Goal: Task Accomplishment & Management: Manage account settings

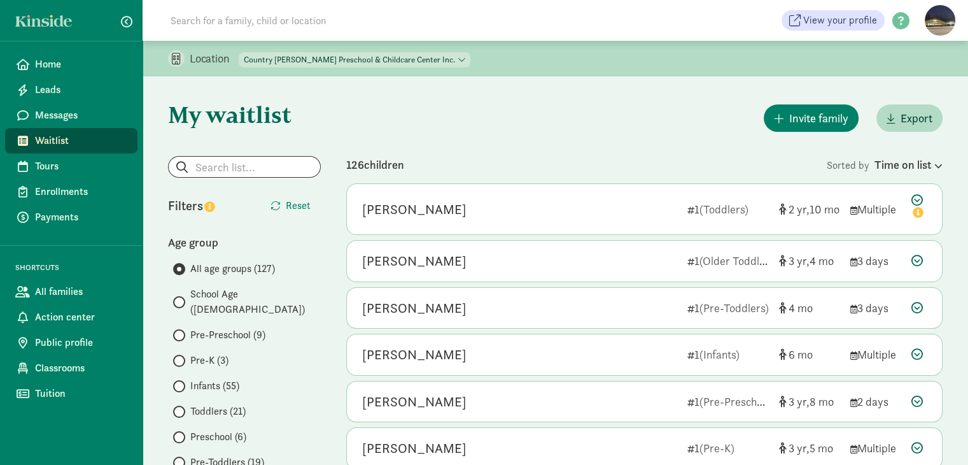
click at [59, 141] on span "Waitlist" at bounding box center [81, 140] width 92 height 15
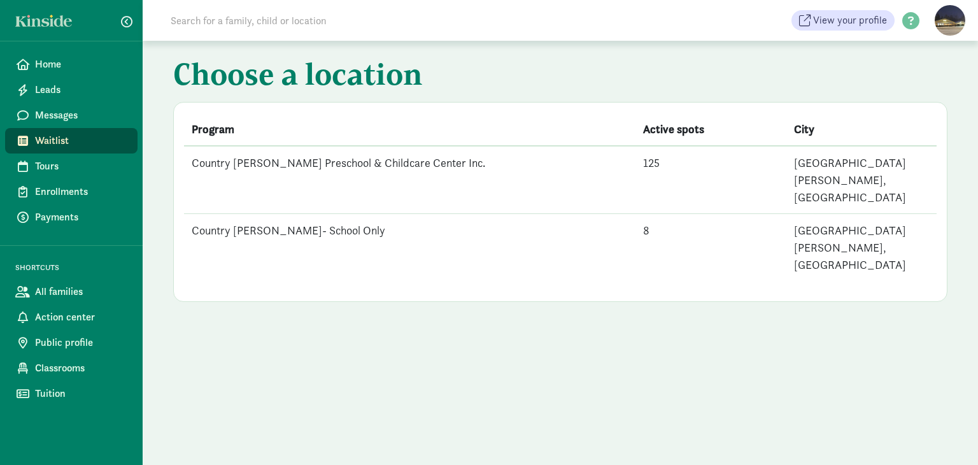
click at [293, 214] on td "Country [PERSON_NAME]- School Only" at bounding box center [409, 247] width 451 height 67
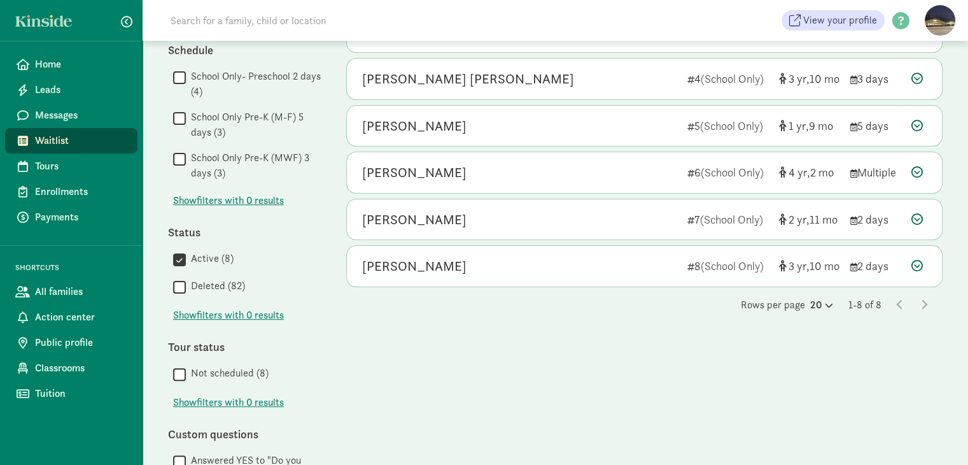
scroll to position [382, 0]
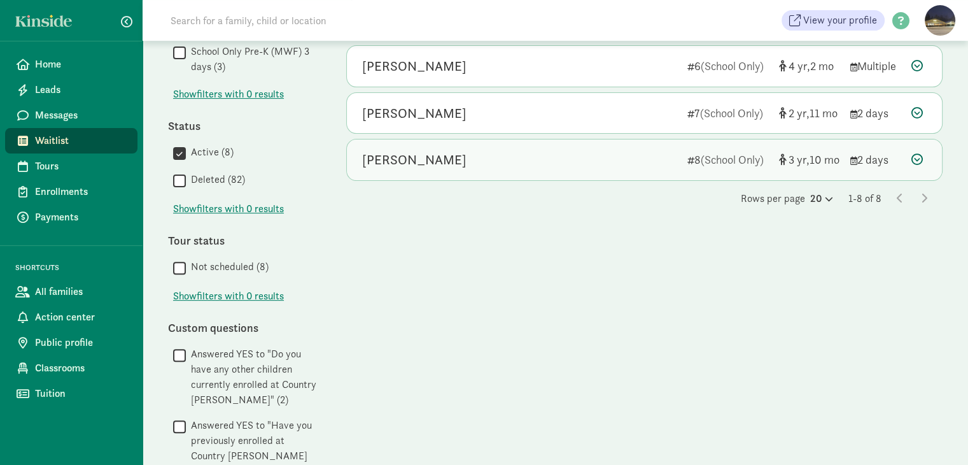
click at [922, 158] on icon at bounding box center [916, 158] width 11 height 11
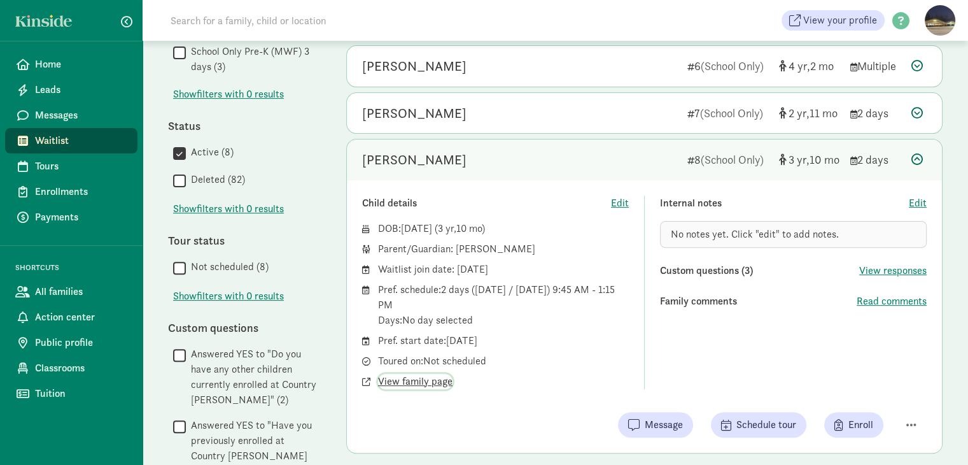
click at [419, 382] on span "View family page" at bounding box center [415, 381] width 74 height 15
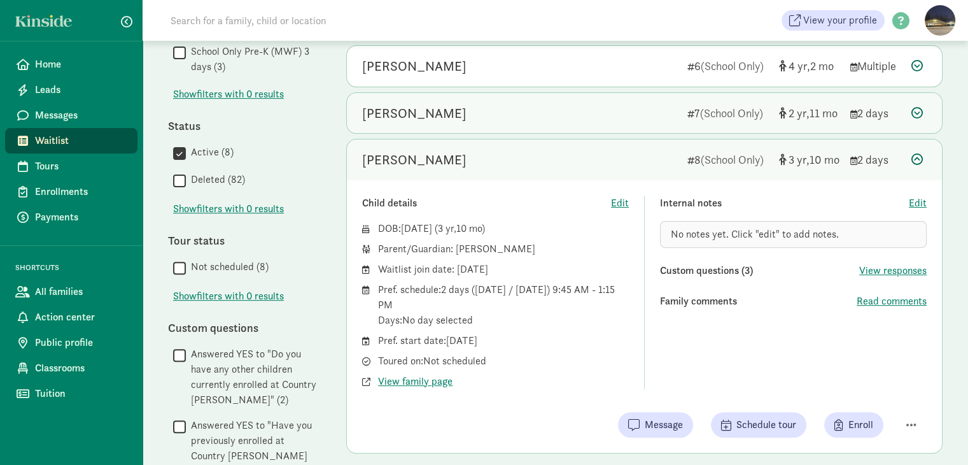
click at [527, 115] on div "Aaliyah Ermels" at bounding box center [519, 113] width 315 height 20
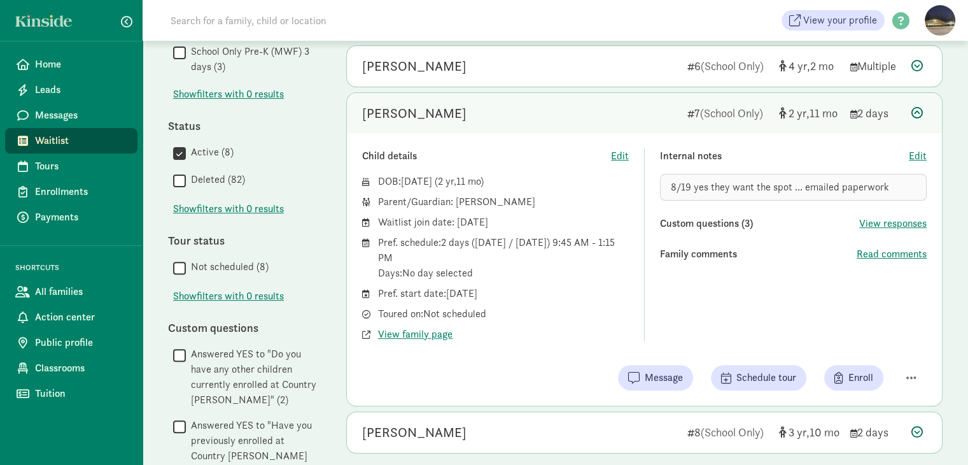
click at [913, 112] on icon at bounding box center [916, 112] width 11 height 11
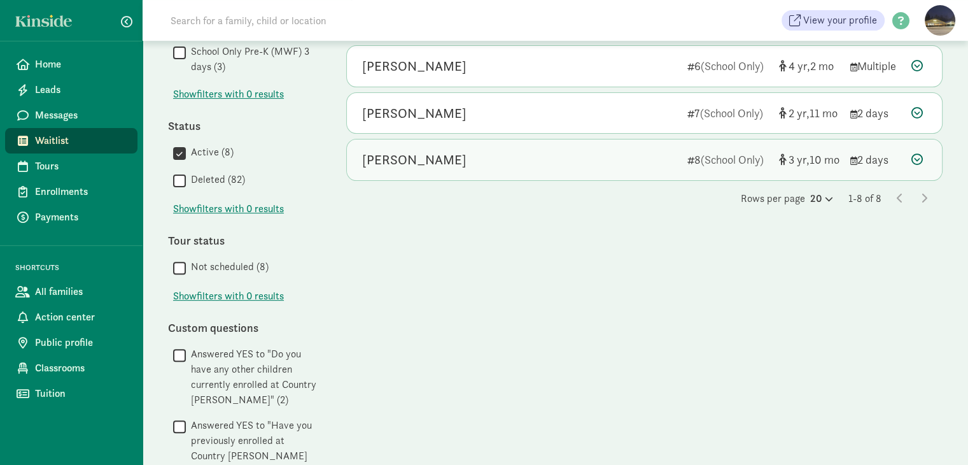
click at [917, 155] on icon at bounding box center [916, 158] width 11 height 11
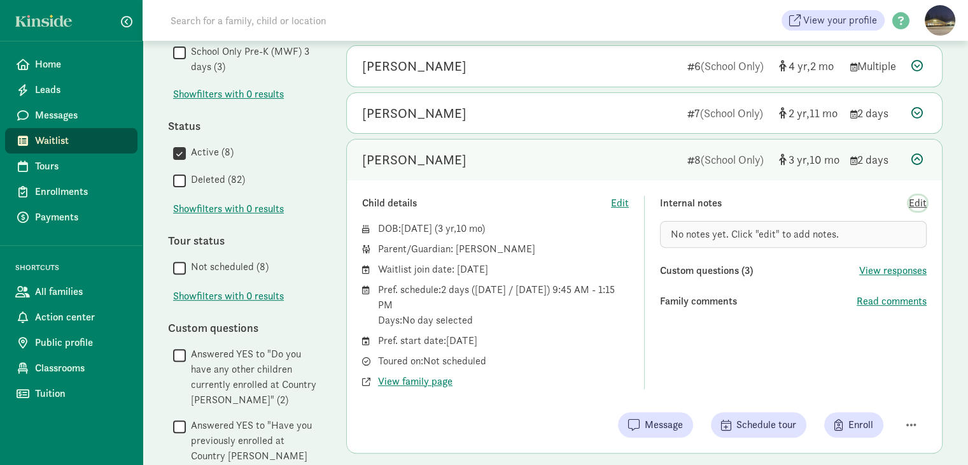
click at [917, 199] on span "Edit" at bounding box center [918, 202] width 18 height 15
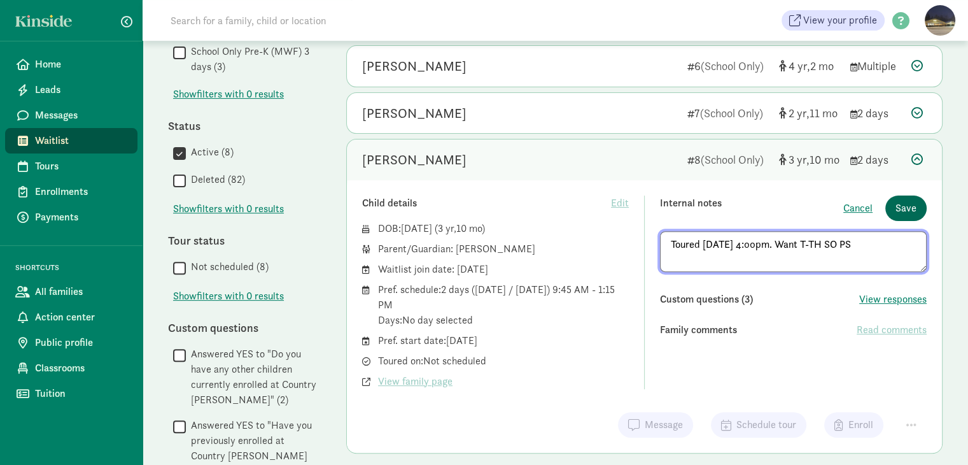
type textarea "Toured 8/21/25 at 4:00pm. Want T-TH SO PS"
click at [917, 204] on button "Save" at bounding box center [905, 207] width 41 height 25
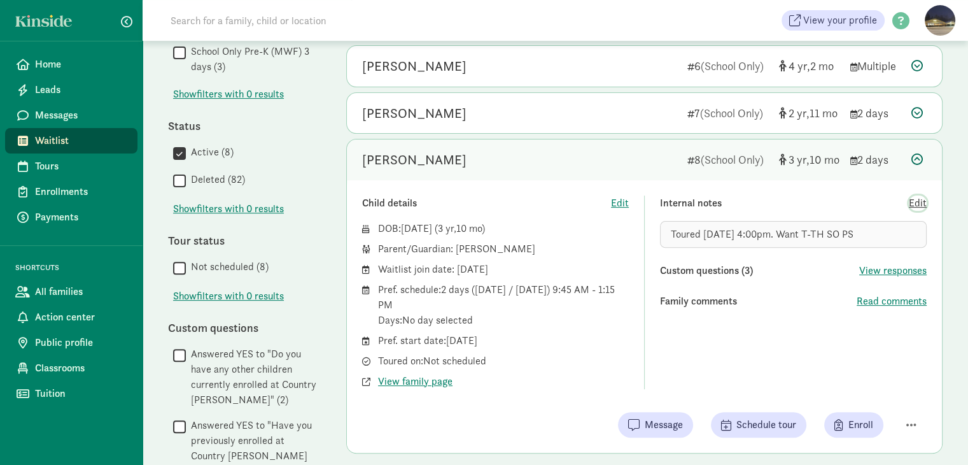
click at [913, 204] on span "Edit" at bounding box center [918, 202] width 18 height 15
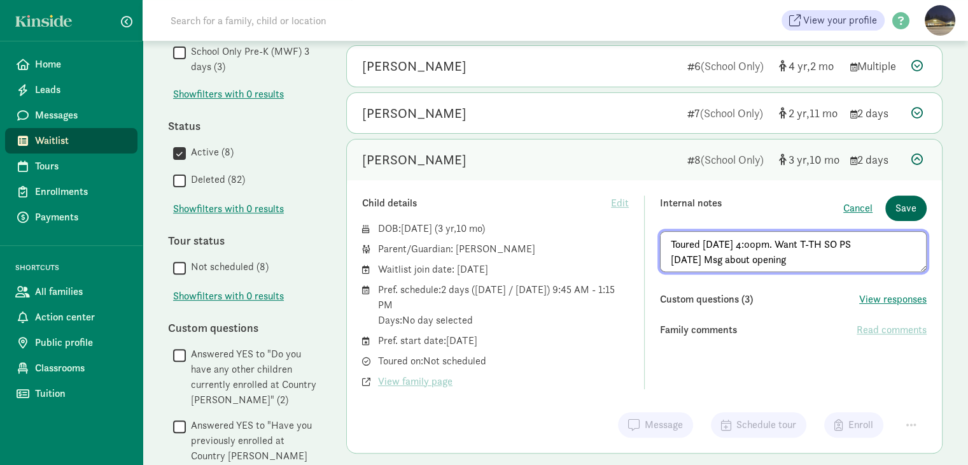
type textarea "Toured 8/21/25 at 4:00pm. Want T-TH SO PS 8/25/25 Msg about opening"
click at [898, 205] on span "Save" at bounding box center [906, 207] width 21 height 15
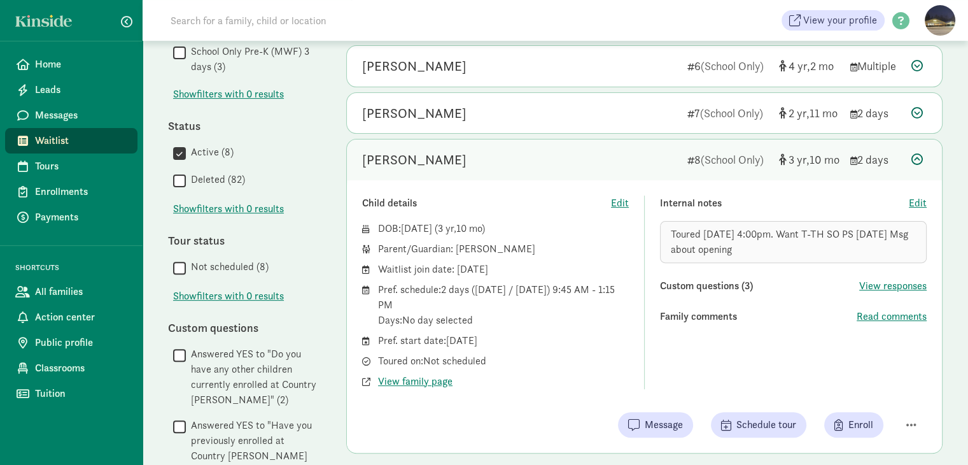
click at [918, 158] on icon at bounding box center [916, 158] width 11 height 11
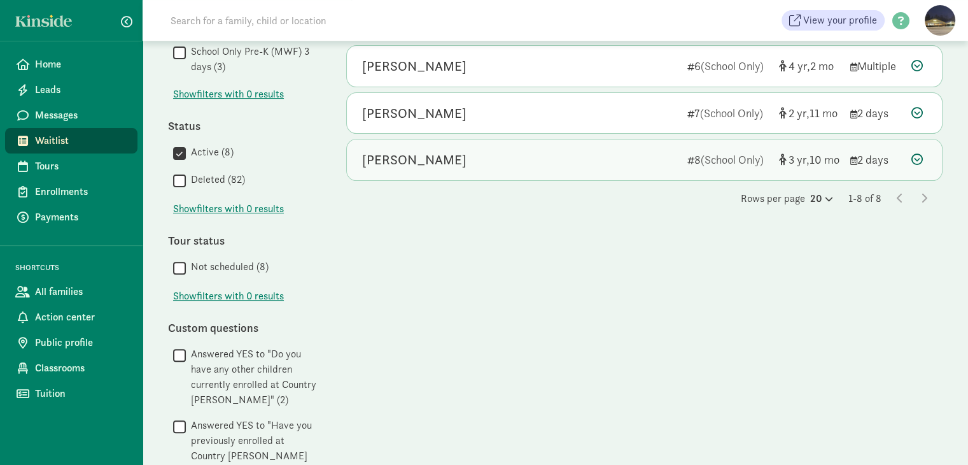
click at [918, 158] on icon at bounding box center [916, 158] width 11 height 11
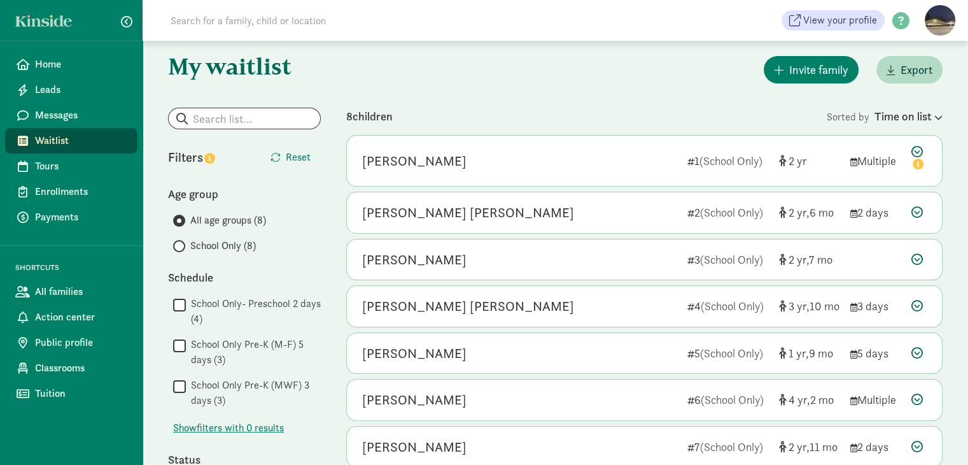
scroll to position [46, 0]
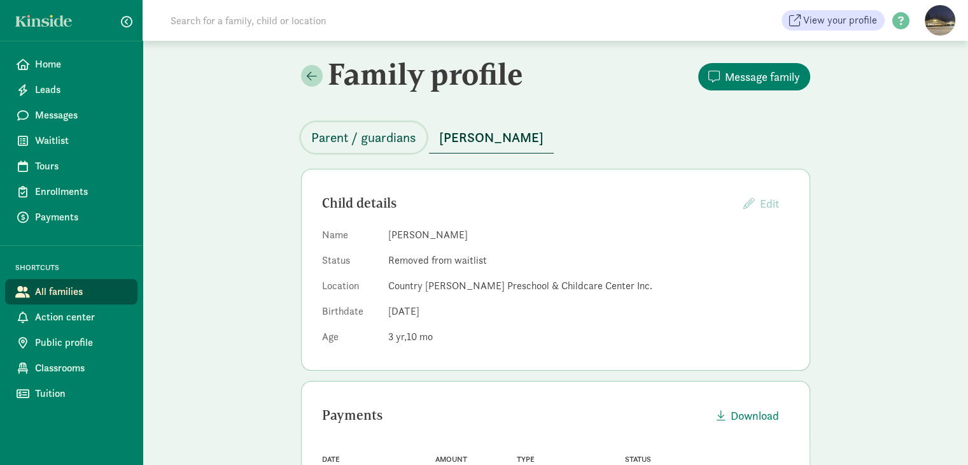
click at [383, 137] on span "Parent / guardians" at bounding box center [363, 137] width 105 height 20
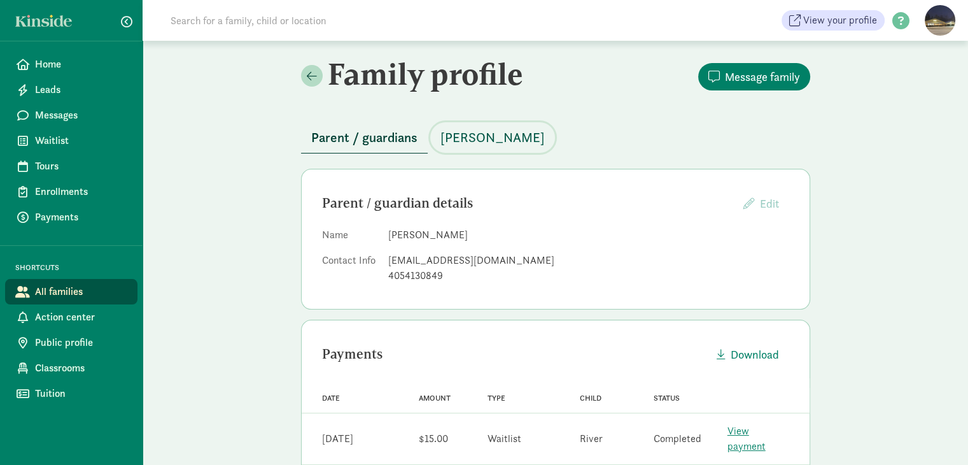
click at [491, 139] on span "[PERSON_NAME]" at bounding box center [492, 137] width 104 height 20
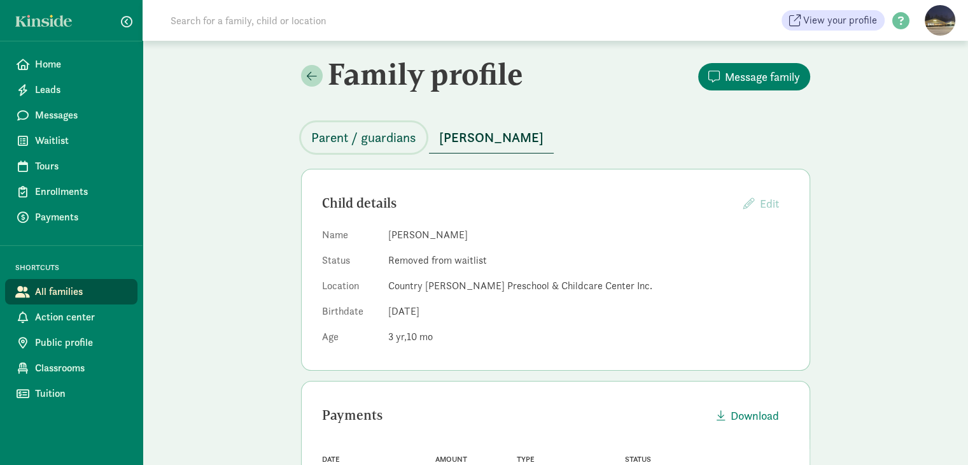
click at [353, 137] on span "Parent / guardians" at bounding box center [363, 137] width 105 height 20
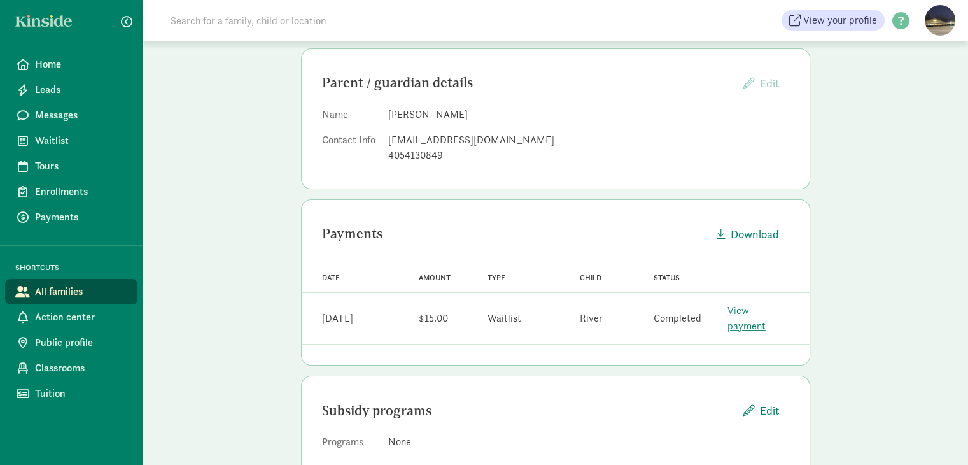
scroll to position [140, 0]
